Goal: Check status: Check status

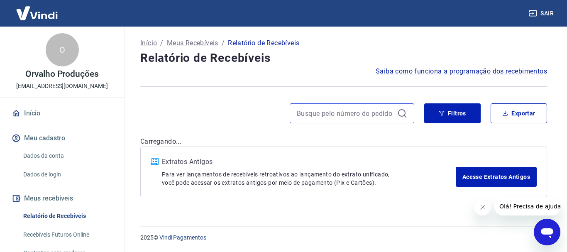
click at [356, 116] on input at bounding box center [345, 113] width 97 height 12
paste input "242036"
type input "242036"
click at [400, 112] on icon at bounding box center [403, 113] width 10 height 10
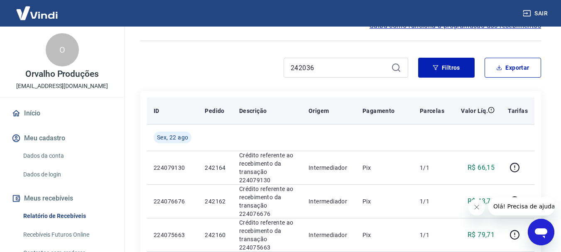
scroll to position [46, 0]
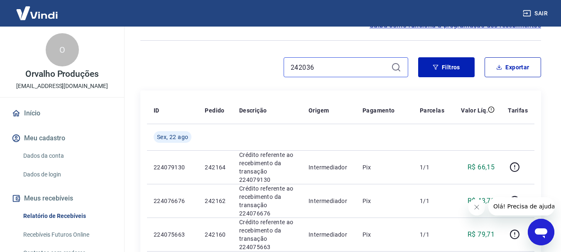
click at [330, 66] on input "242036" at bounding box center [339, 67] width 97 height 12
click at [395, 66] on icon at bounding box center [396, 67] width 10 height 10
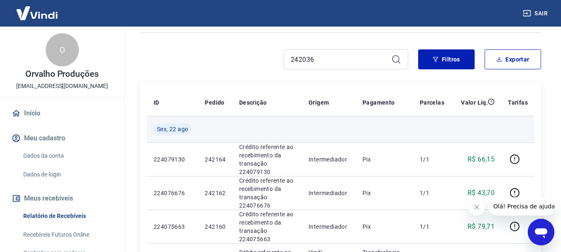
scroll to position [54, 0]
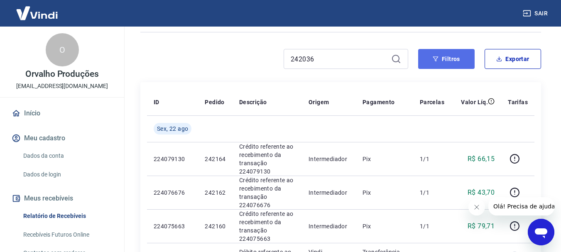
click at [441, 56] on button "Filtros" at bounding box center [446, 59] width 56 height 20
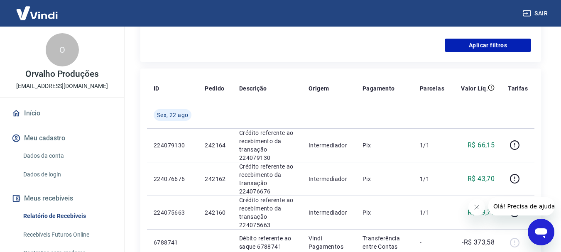
scroll to position [220, 0]
